Goal: Communication & Community: Answer question/provide support

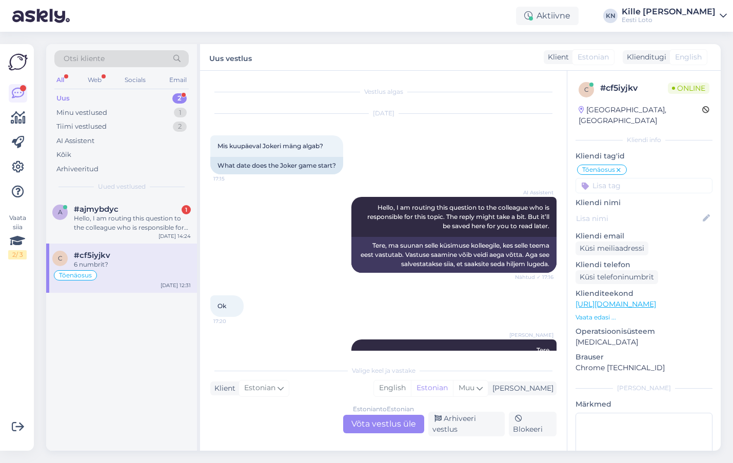
scroll to position [1, 0]
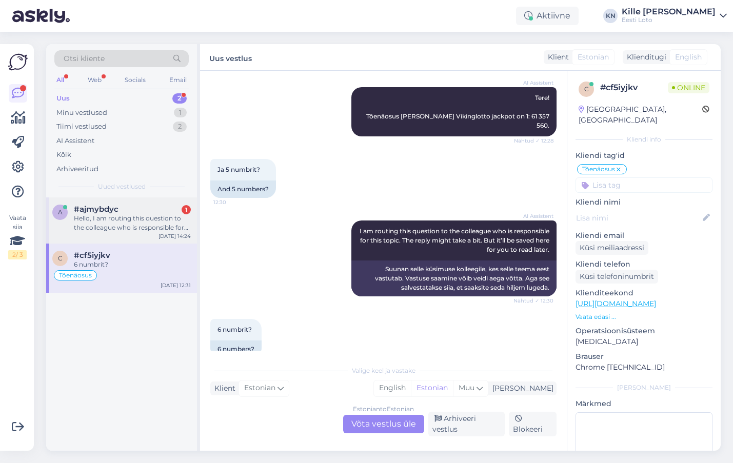
click at [156, 230] on div "Hello, I am routing this question to the colleague who is responsible for this …" at bounding box center [132, 223] width 117 height 18
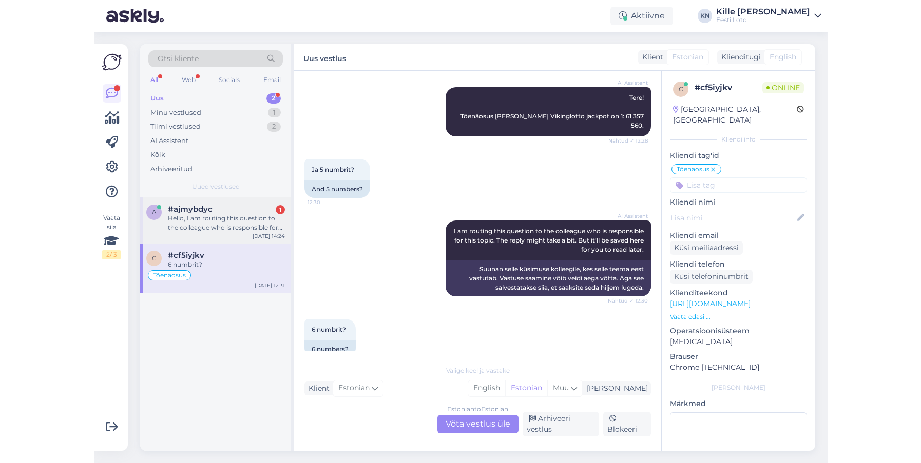
scroll to position [0, 0]
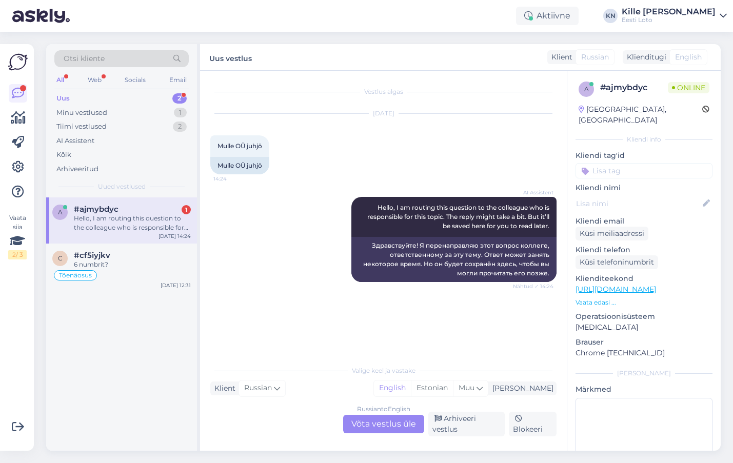
click at [86, 97] on div "Uus 2" at bounding box center [121, 98] width 134 height 14
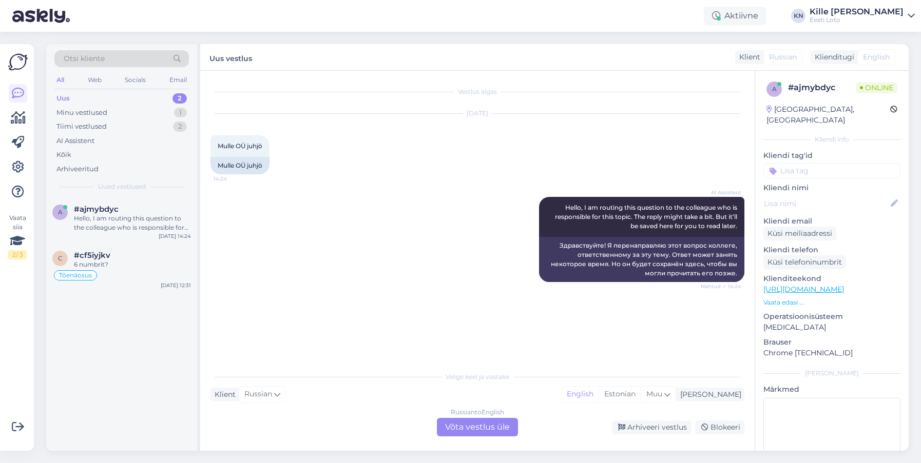
click at [480, 429] on div "Russian to English Võta vestlus üle" at bounding box center [477, 427] width 81 height 18
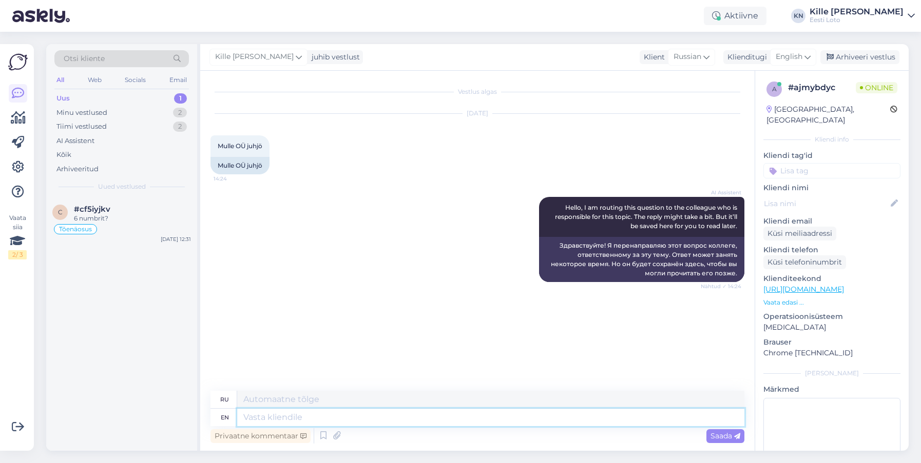
click at [434, 422] on textarea at bounding box center [490, 417] width 507 height 17
click at [733, 55] on span "English" at bounding box center [788, 56] width 27 height 11
click at [733, 98] on link "Estonian" at bounding box center [769, 102] width 113 height 16
click at [318, 415] on textarea at bounding box center [490, 417] width 507 height 17
type textarea "Palun t"
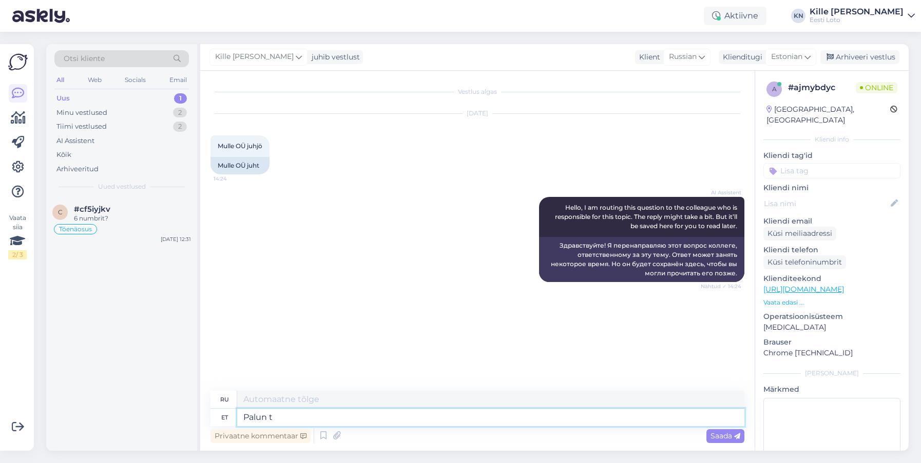
type textarea "Пожалуйста"
type textarea "Palun täps"
type textarea "Пожалуйста, заполните"
type textarea "Palun täpsustage o"
type textarea "Пожалуйста, уточните"
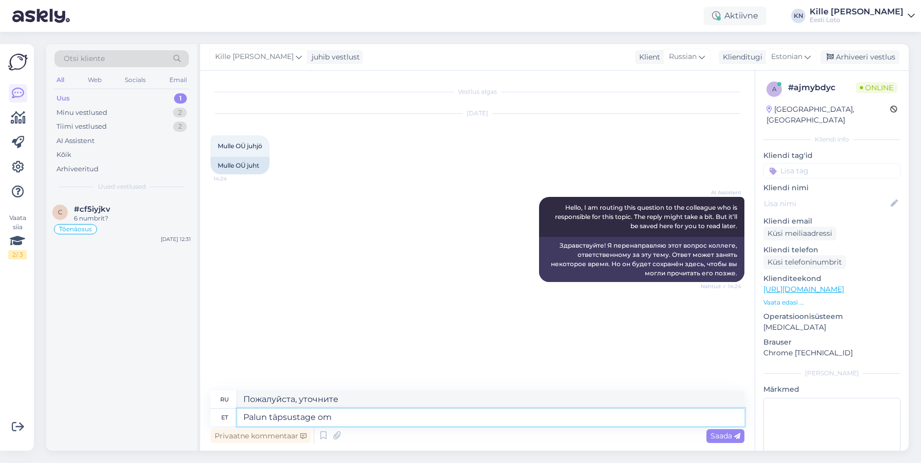
type textarea "Palun täpsustage om k"
type textarea "Пожалуйста, укажите om"
type textarea "Palun täpsustage oma k"
type textarea "Пожалуйста, укажите ваш"
type textarea "Palun täpsustage oma küsimust."
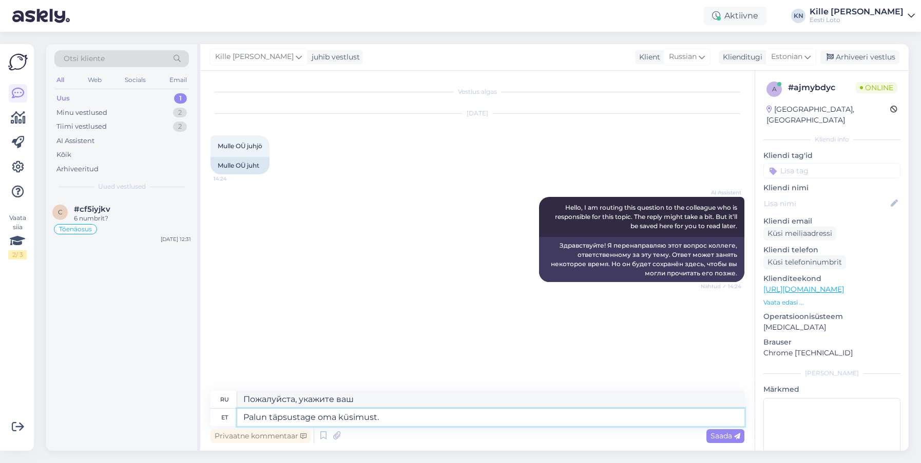
type textarea "Пожалуйста, уточните Ваш вопрос."
type textarea "Palun täpsustage oma küsimust."
click at [728, 433] on span "Saada" at bounding box center [725, 436] width 30 height 9
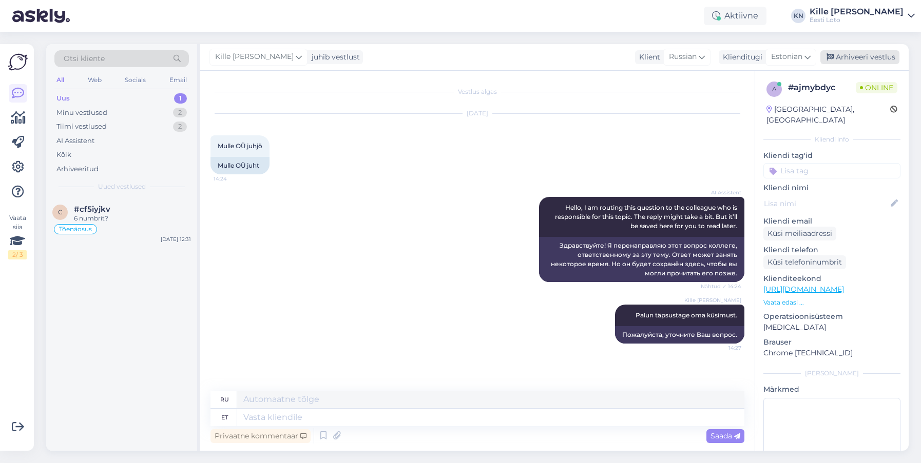
click at [733, 55] on div "Arhiveeri vestlus" at bounding box center [859, 57] width 79 height 14
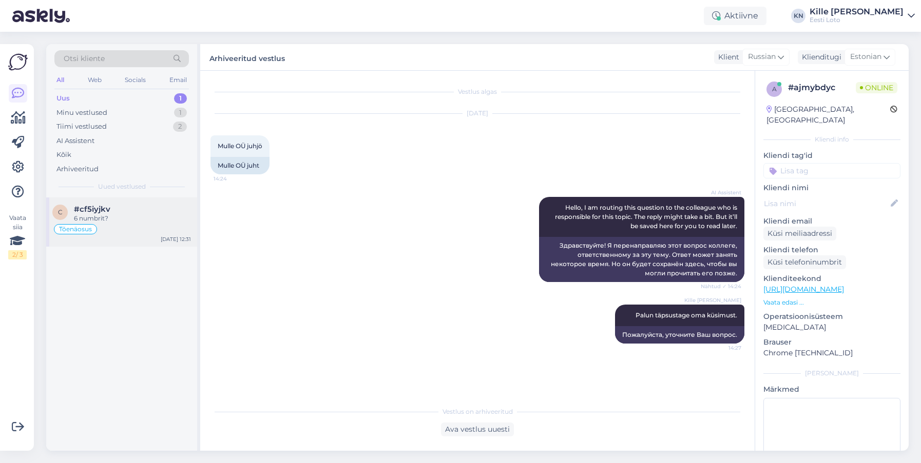
click at [125, 230] on div "Tõenäosus" at bounding box center [121, 229] width 139 height 12
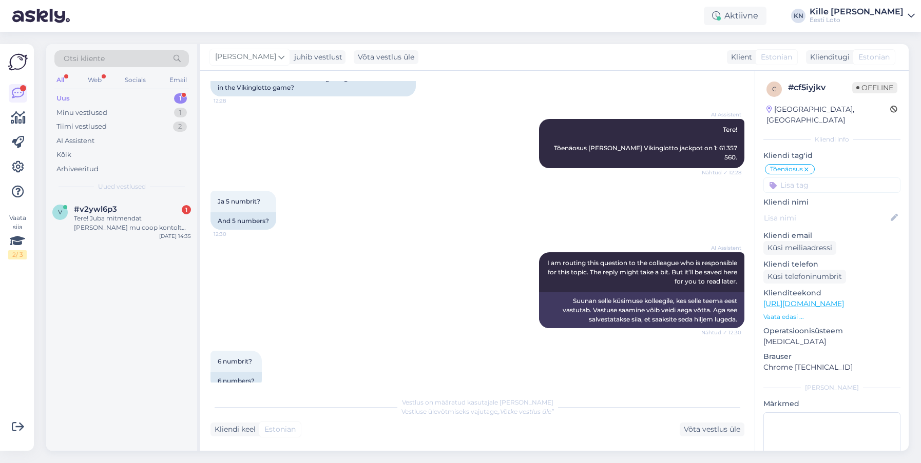
scroll to position [719, 0]
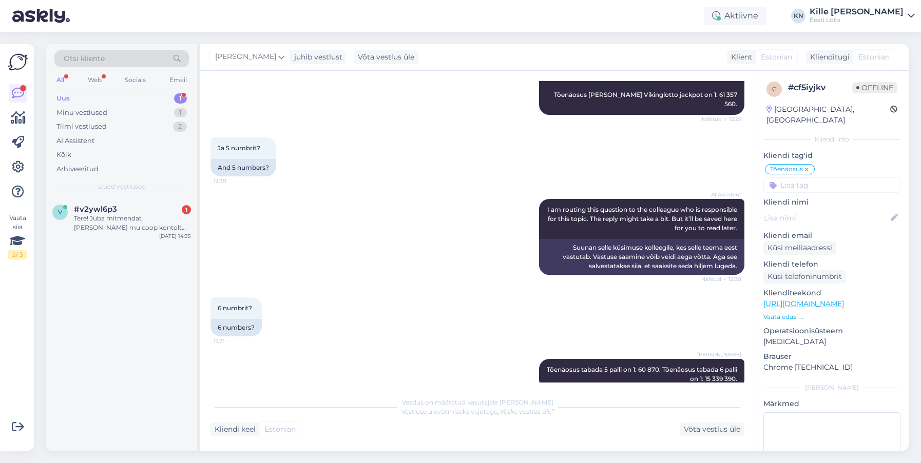
click at [126, 95] on div "Uus 1" at bounding box center [121, 98] width 134 height 14
click at [128, 206] on div "#v2ywl6p3 1" at bounding box center [132, 209] width 117 height 9
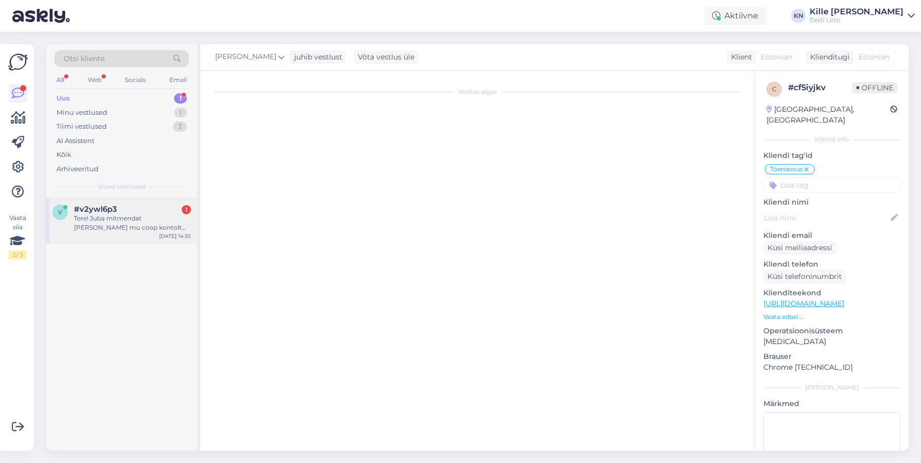
scroll to position [0, 0]
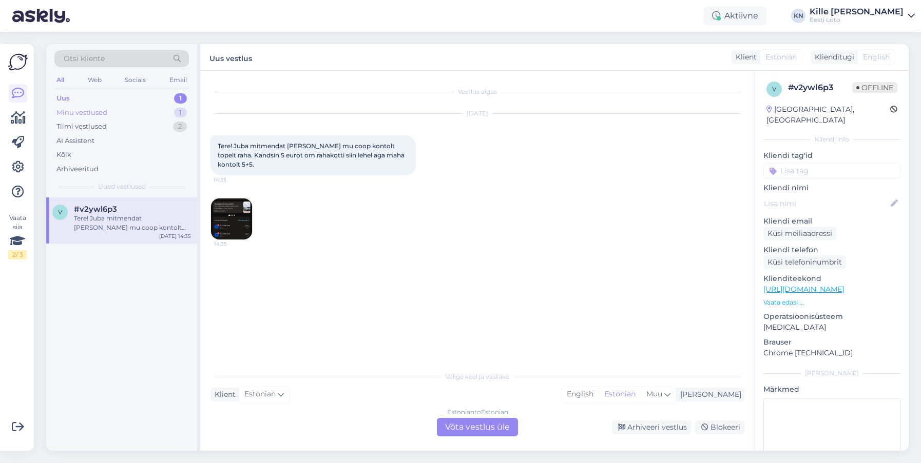
click at [98, 114] on div "Minu vestlused" at bounding box center [81, 113] width 51 height 10
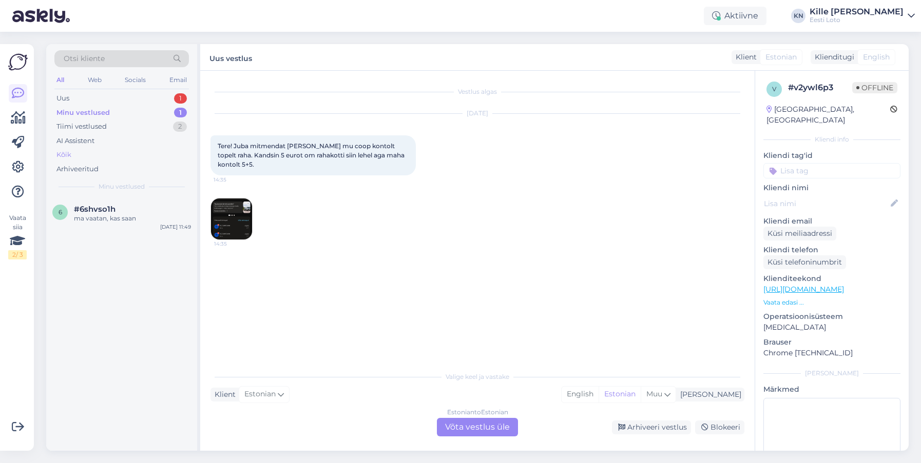
click at [89, 158] on div "Kõik" at bounding box center [121, 155] width 134 height 14
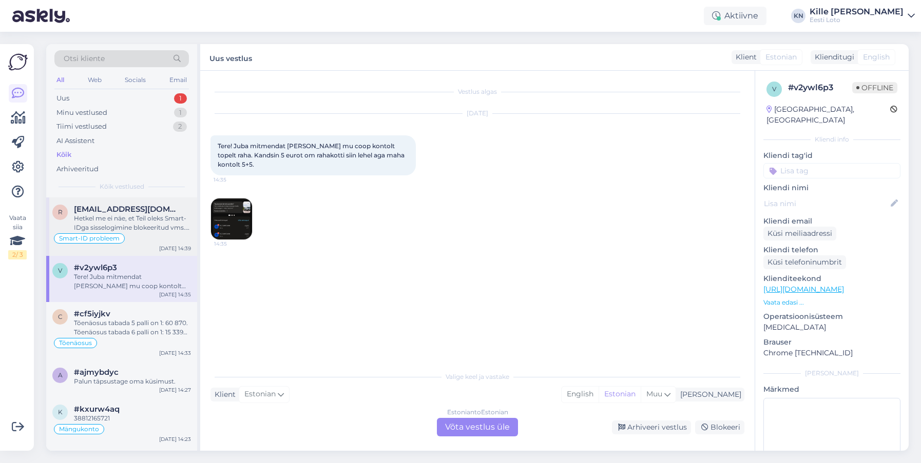
click at [152, 230] on div "Hetkel me ei näe, et Teil oleks Smart-IDga sisselogimine blokeeritud vms. Näeme…" at bounding box center [132, 223] width 117 height 18
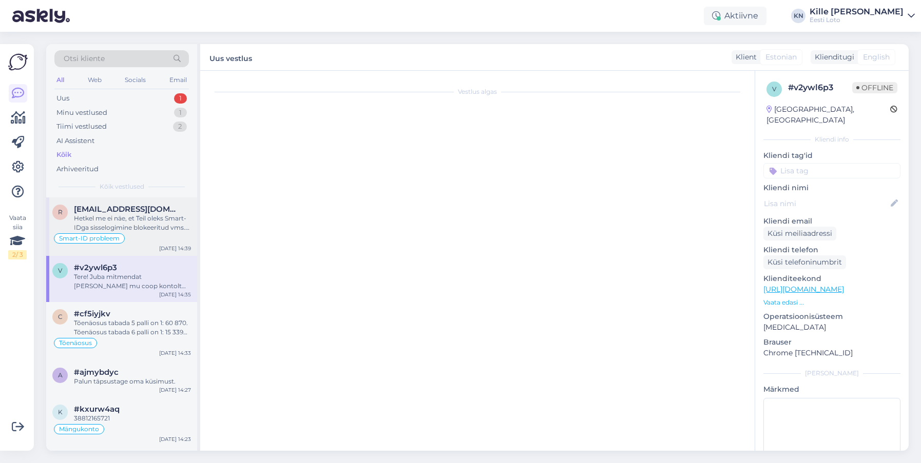
scroll to position [551, 0]
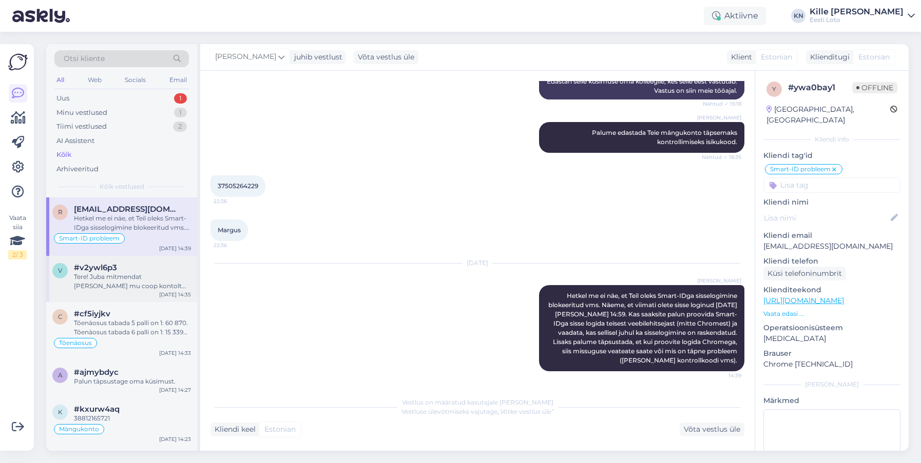
click at [148, 287] on div "Tere! Juba mitmendat [PERSON_NAME] mu coop kontolt topelt raha. Kandsin 5 eurot…" at bounding box center [132, 281] width 117 height 18
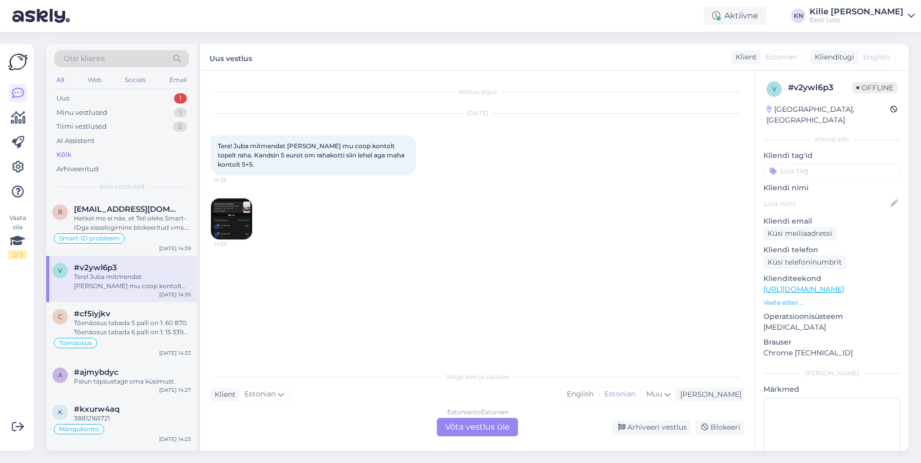
scroll to position [0, 0]
click at [139, 335] on div "Tõenäosus tabada 5 palli on 1: 60 870. Tõenäosus tabada 6 palli on 1: 15 339 39…" at bounding box center [132, 328] width 117 height 18
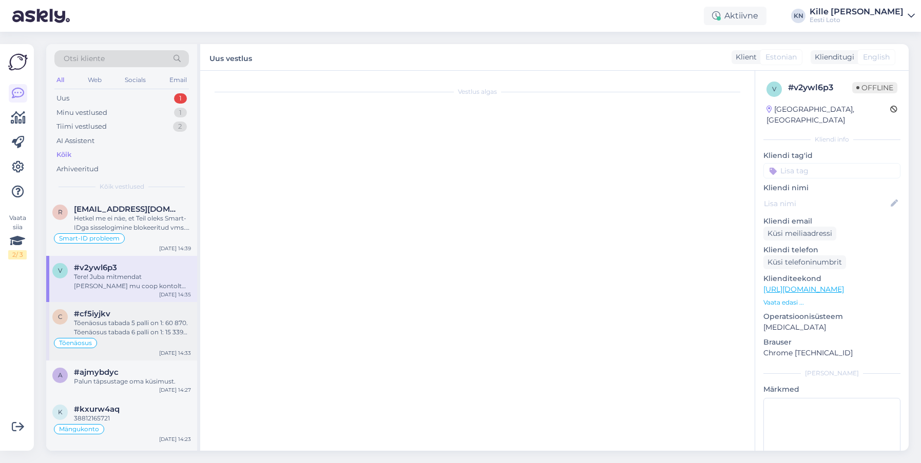
scroll to position [719, 0]
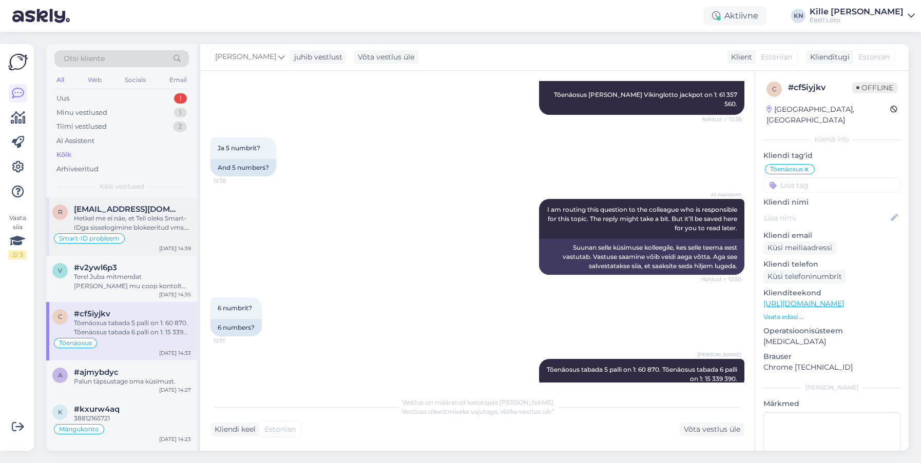
click at [142, 218] on div "Hetkel me ei näe, et Teil oleks Smart-IDga sisselogimine blokeeritud vms. Näeme…" at bounding box center [132, 223] width 117 height 18
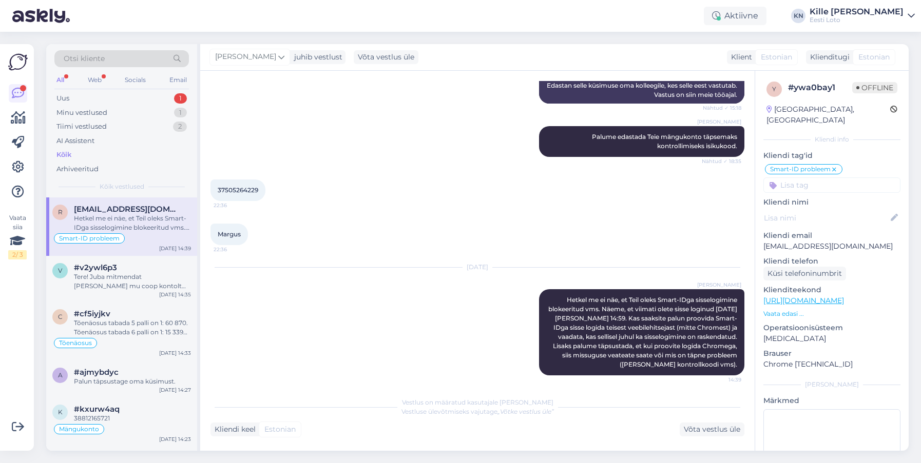
scroll to position [551, 0]
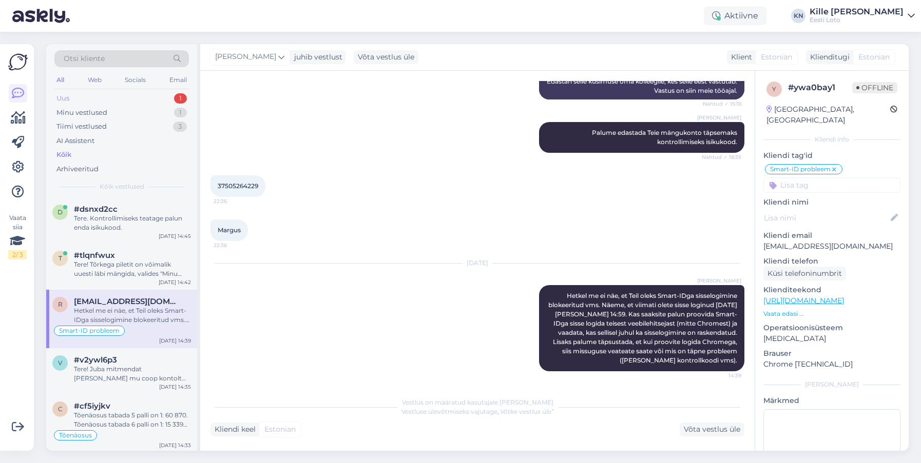
click at [103, 99] on div "Uus 1" at bounding box center [121, 98] width 134 height 14
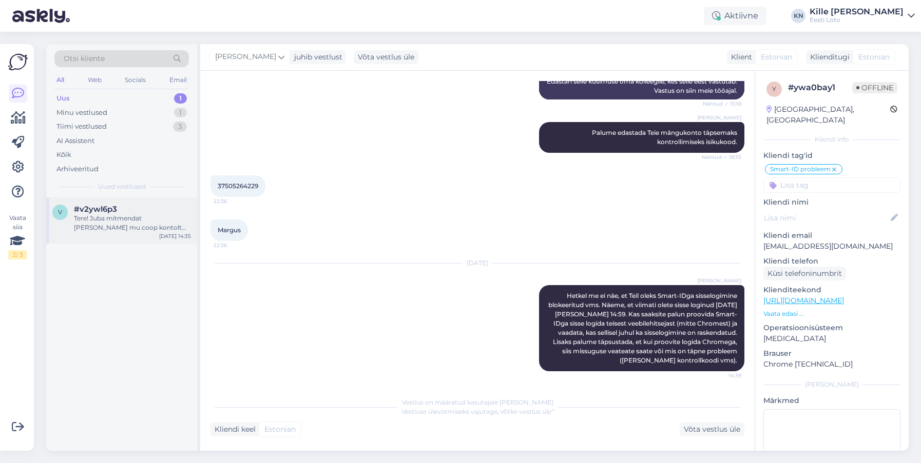
click at [129, 212] on div "#v2ywl6p3" at bounding box center [132, 209] width 117 height 9
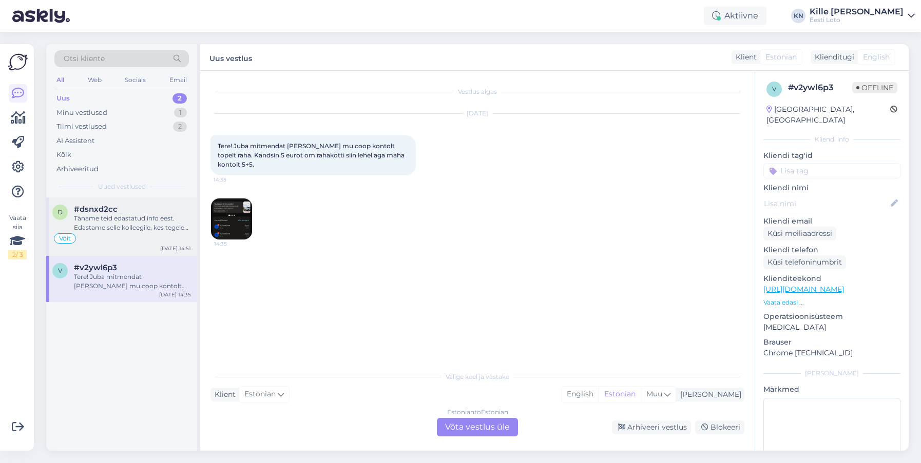
click at [121, 208] on div "#dsnxd2cc" at bounding box center [132, 209] width 117 height 9
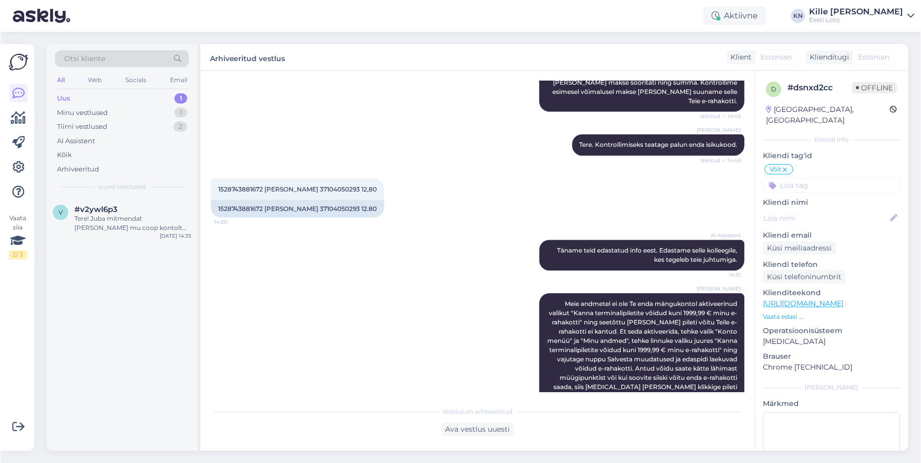
scroll to position [226, 0]
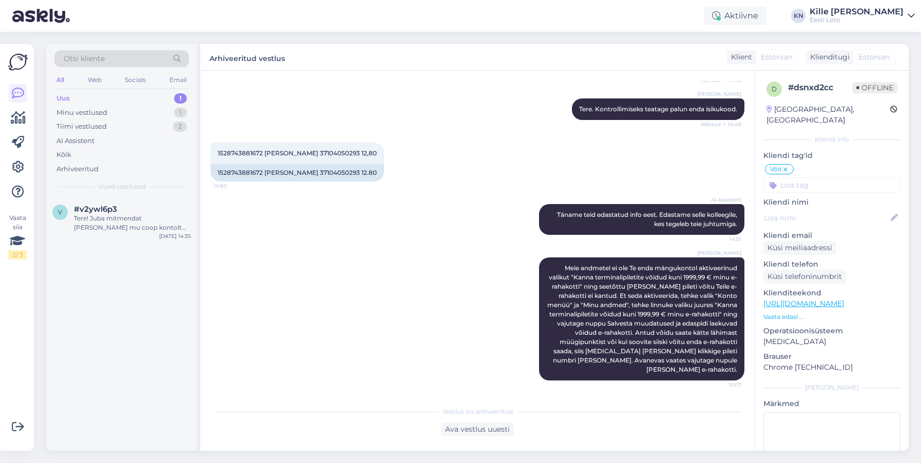
click at [86, 93] on div "Uus 1" at bounding box center [121, 98] width 134 height 14
click at [121, 223] on div "Ütleb et viga maksmisel" at bounding box center [132, 218] width 117 height 9
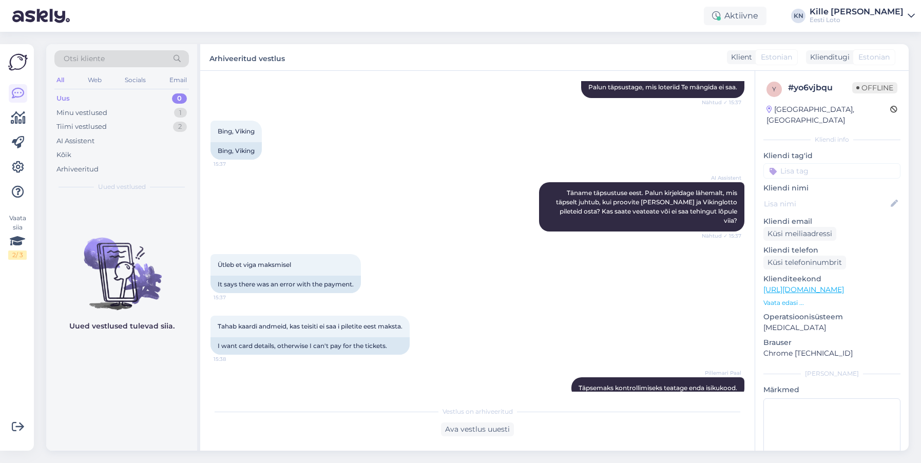
scroll to position [148, 0]
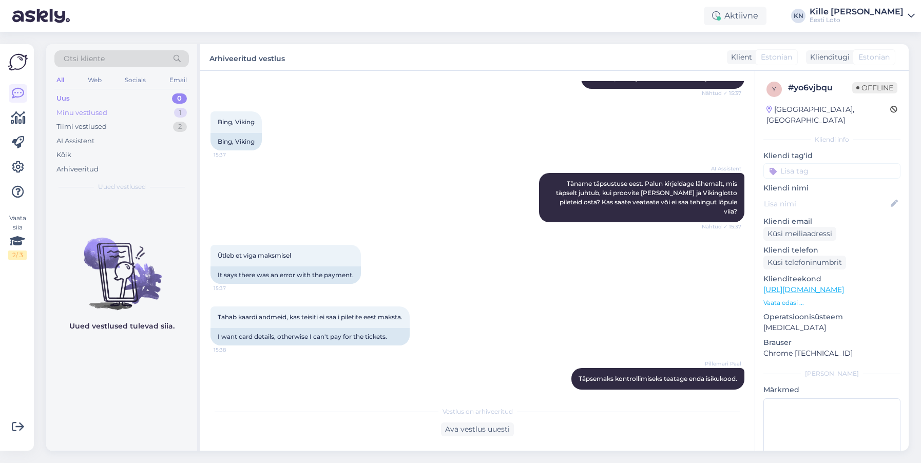
click at [110, 107] on div "Minu vestlused 1" at bounding box center [121, 113] width 134 height 14
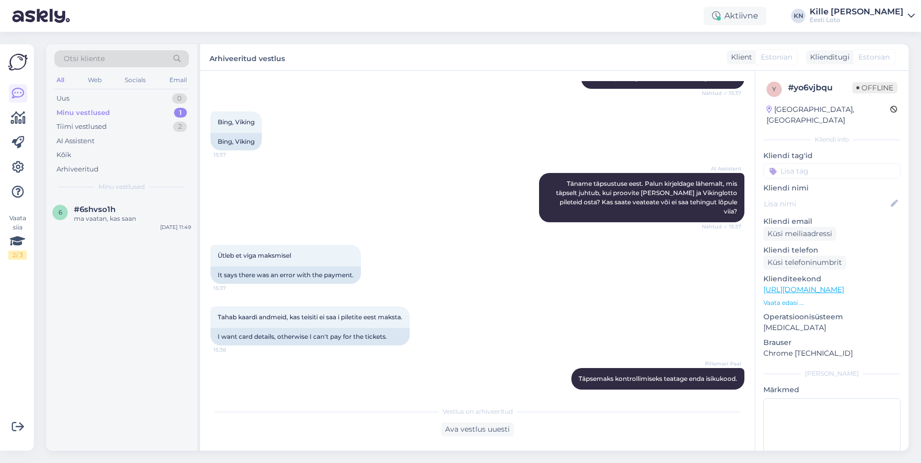
scroll to position [145, 0]
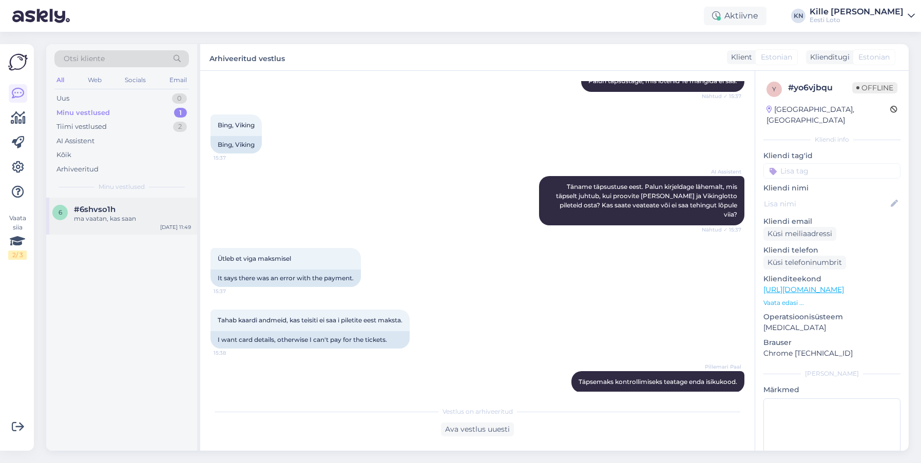
click at [115, 214] on div "ma vaatan, kas saan" at bounding box center [132, 218] width 117 height 9
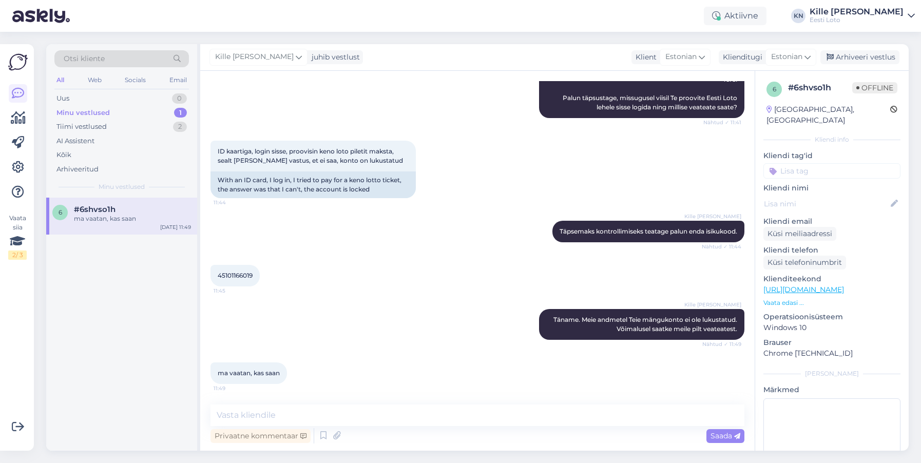
scroll to position [128, 0]
click at [125, 102] on div "Uus 0" at bounding box center [121, 98] width 134 height 14
click at [133, 222] on div "Hello, I am routing this question to the colleague who is responsible for this …" at bounding box center [132, 223] width 117 height 18
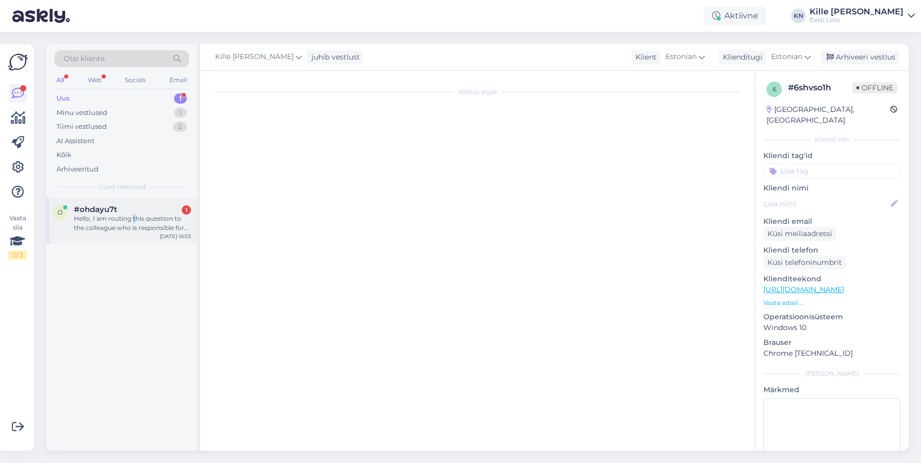
scroll to position [0, 0]
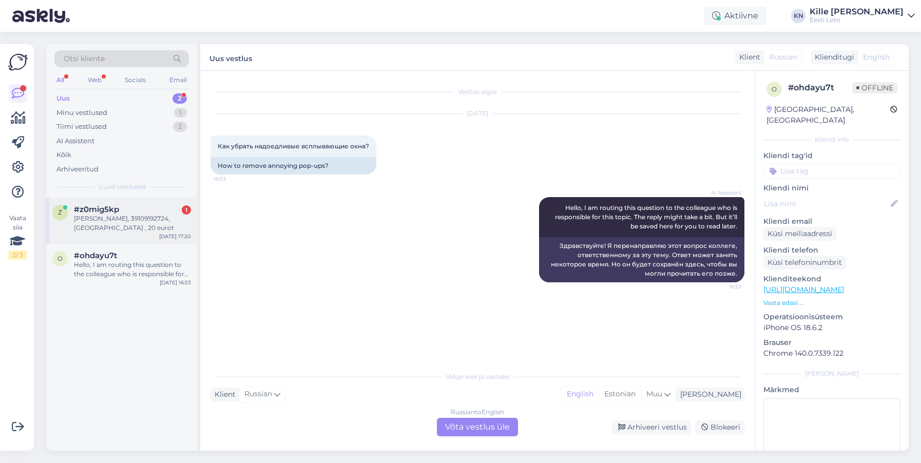
click at [108, 218] on div "[PERSON_NAME], 39109192724, [GEOGRAPHIC_DATA] , 20 eurot" at bounding box center [132, 223] width 117 height 18
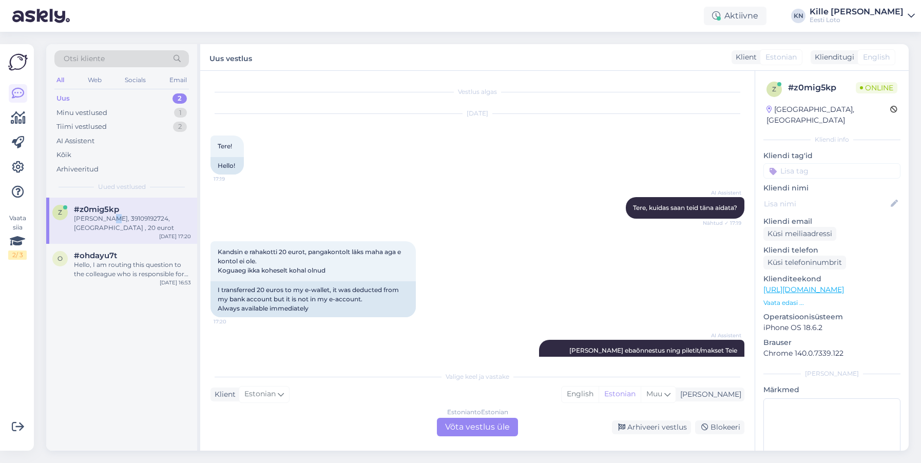
scroll to position [114, 0]
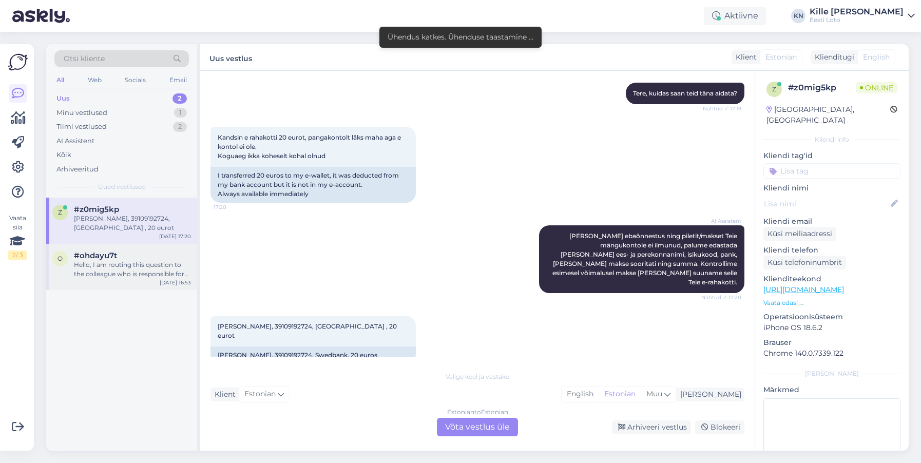
click at [119, 256] on div "#ohdayu7t" at bounding box center [132, 255] width 117 height 9
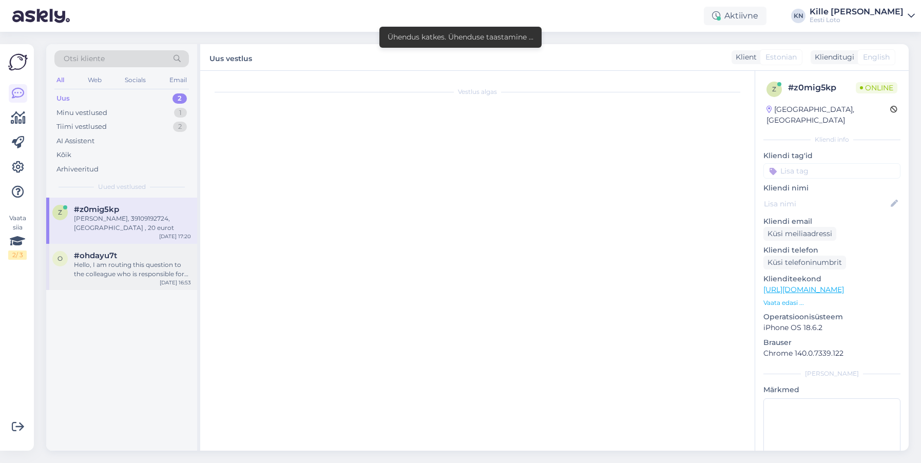
click at [141, 260] on div "Hello, I am routing this question to the colleague who is responsible for this …" at bounding box center [132, 269] width 117 height 18
